Goal: Information Seeking & Learning: Learn about a topic

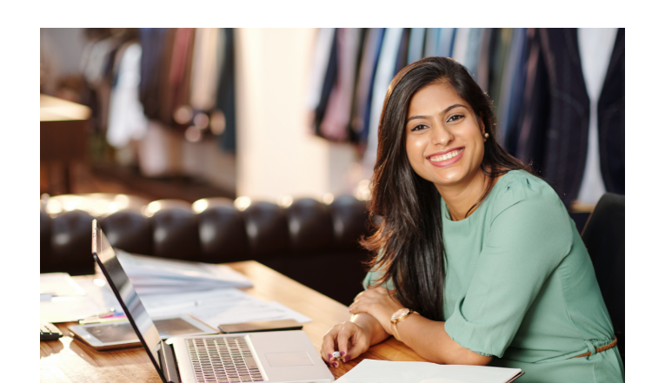
scroll to position [7581, 0]
